Goal: Information Seeking & Learning: Learn about a topic

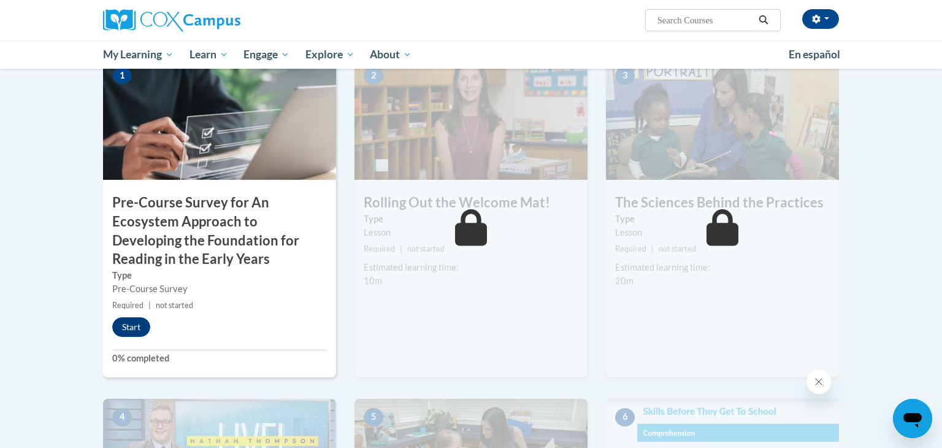
scroll to position [292, 0]
click at [134, 328] on button "Start" at bounding box center [131, 327] width 38 height 20
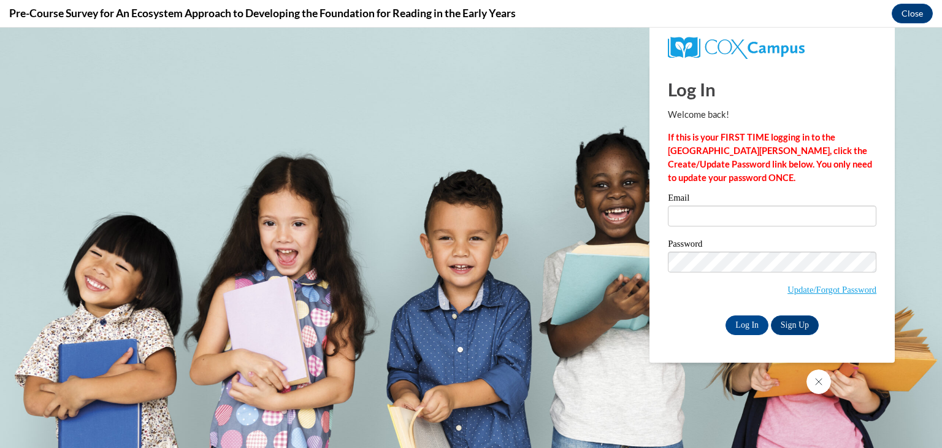
scroll to position [0, 0]
click at [712, 223] on input "Email" at bounding box center [772, 215] width 209 height 21
type input "mwittmer@monroevilleschools.org"
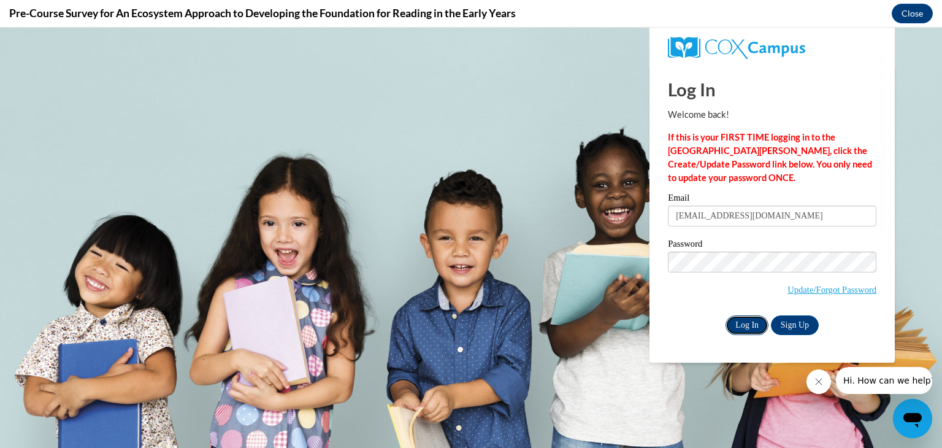
click at [753, 327] on input "Log In" at bounding box center [747, 325] width 43 height 20
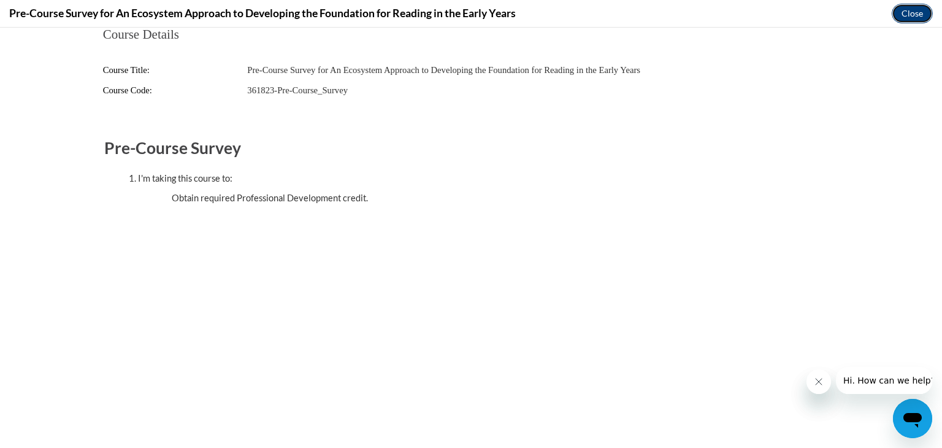
click at [924, 17] on button "Close" at bounding box center [912, 14] width 41 height 20
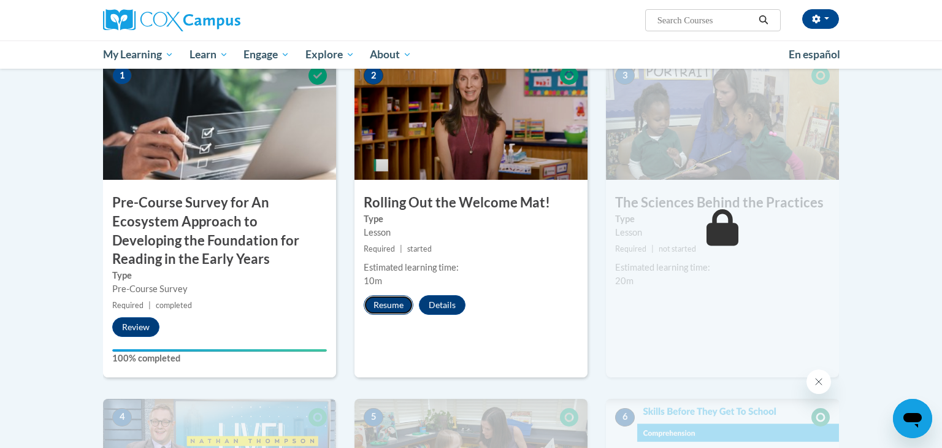
click at [393, 302] on button "Resume" at bounding box center [389, 305] width 50 height 20
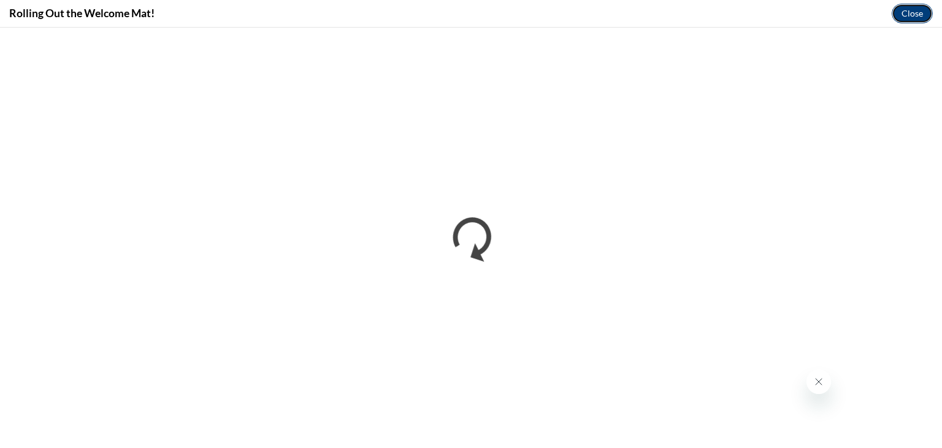
click at [924, 9] on button "Close" at bounding box center [912, 14] width 41 height 20
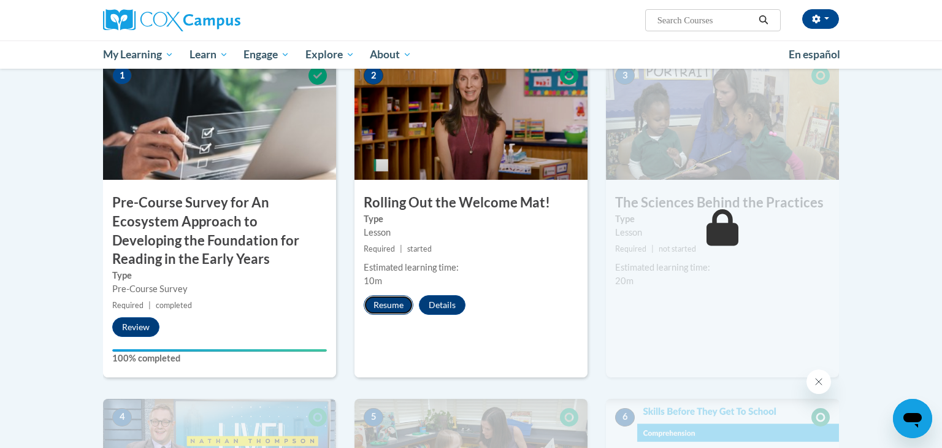
click at [396, 301] on button "Resume" at bounding box center [389, 305] width 50 height 20
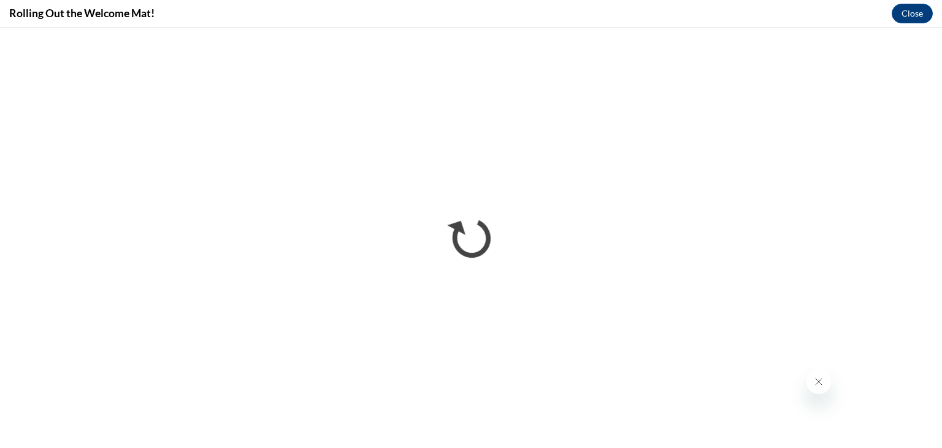
click at [815, 377] on icon "Close message from company" at bounding box center [819, 382] width 10 height 10
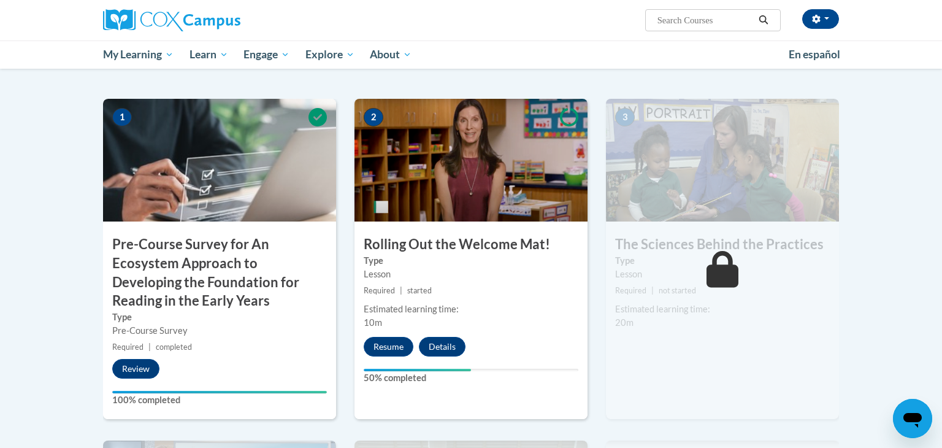
scroll to position [277, 0]
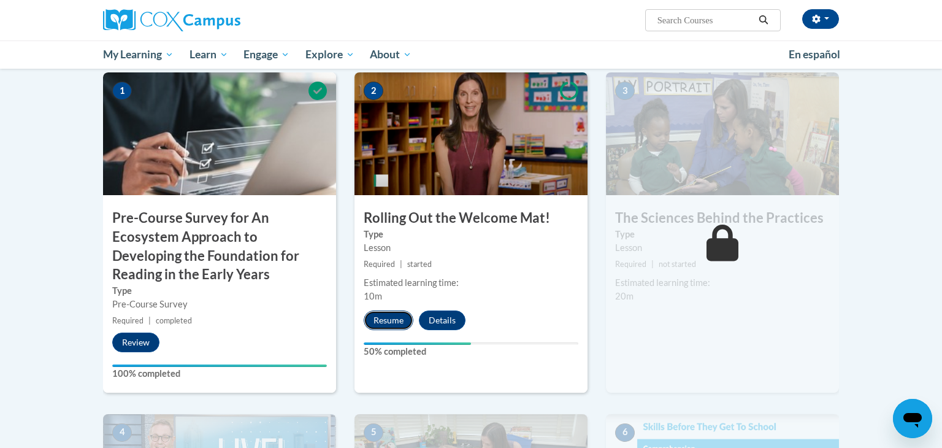
click at [392, 318] on button "Resume" at bounding box center [389, 320] width 50 height 20
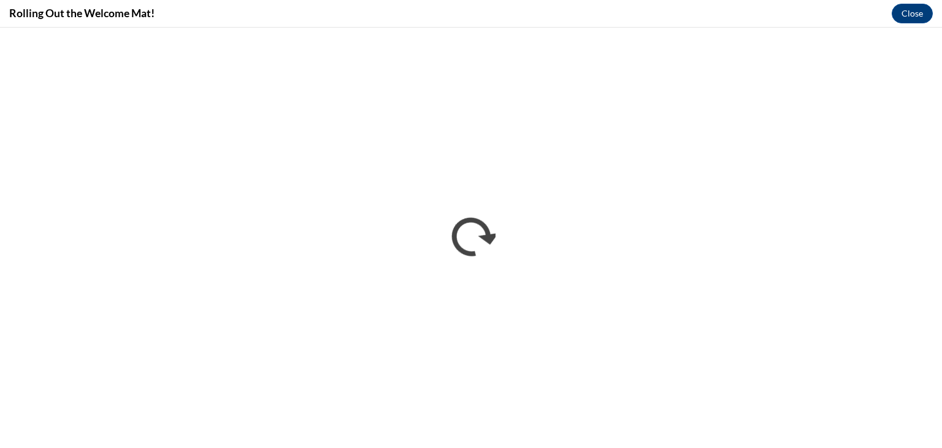
scroll to position [0, 0]
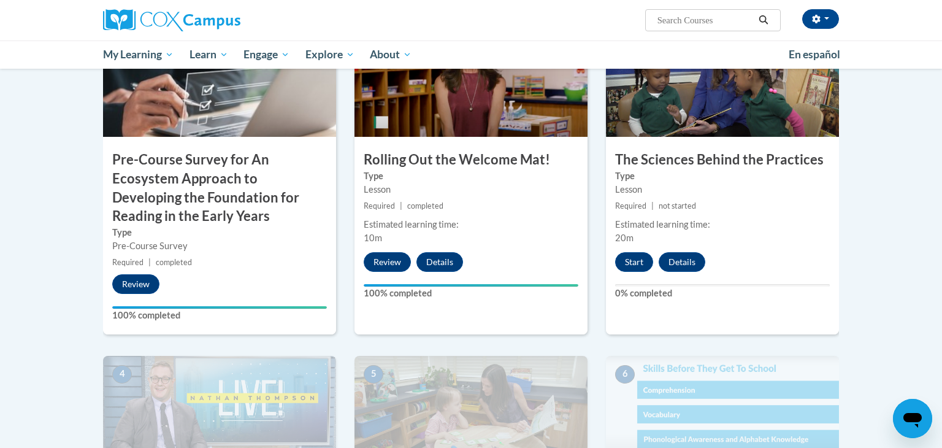
scroll to position [337, 0]
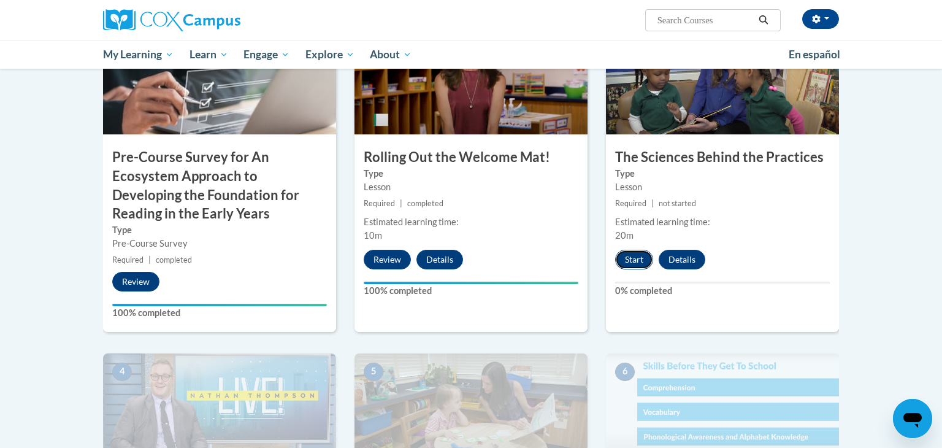
click at [628, 264] on button "Start" at bounding box center [634, 260] width 38 height 20
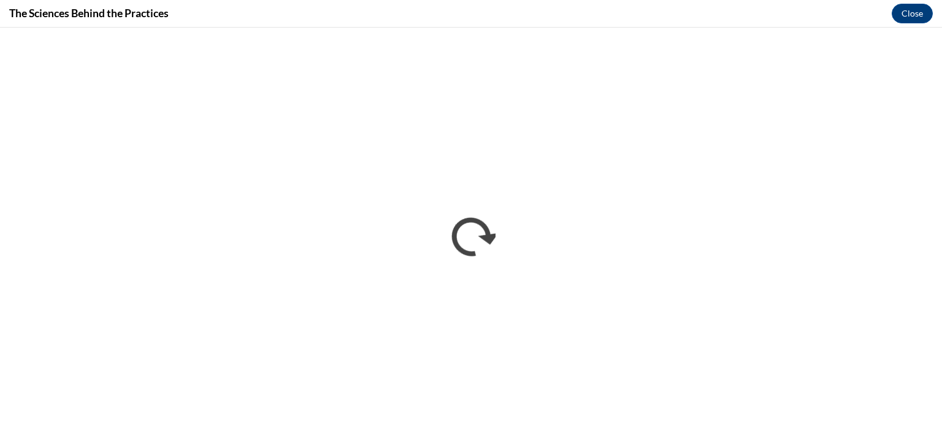
scroll to position [0, 0]
